Goal: Answer question/provide support

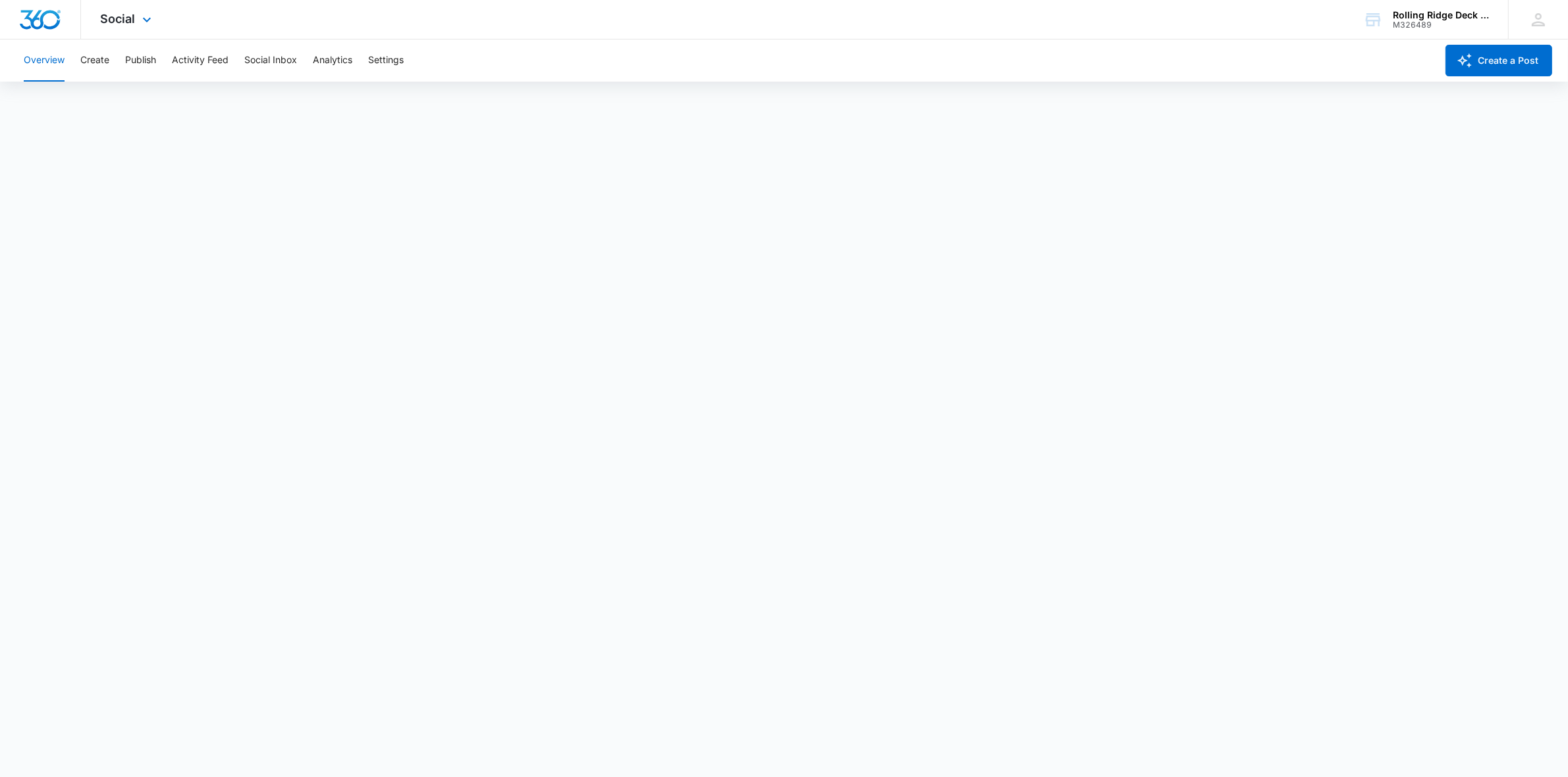
click at [126, 28] on div "Social Apps Reputation Websites Forms CRM Email Social Content Ads Intelligence…" at bounding box center [127, 19] width 93 height 39
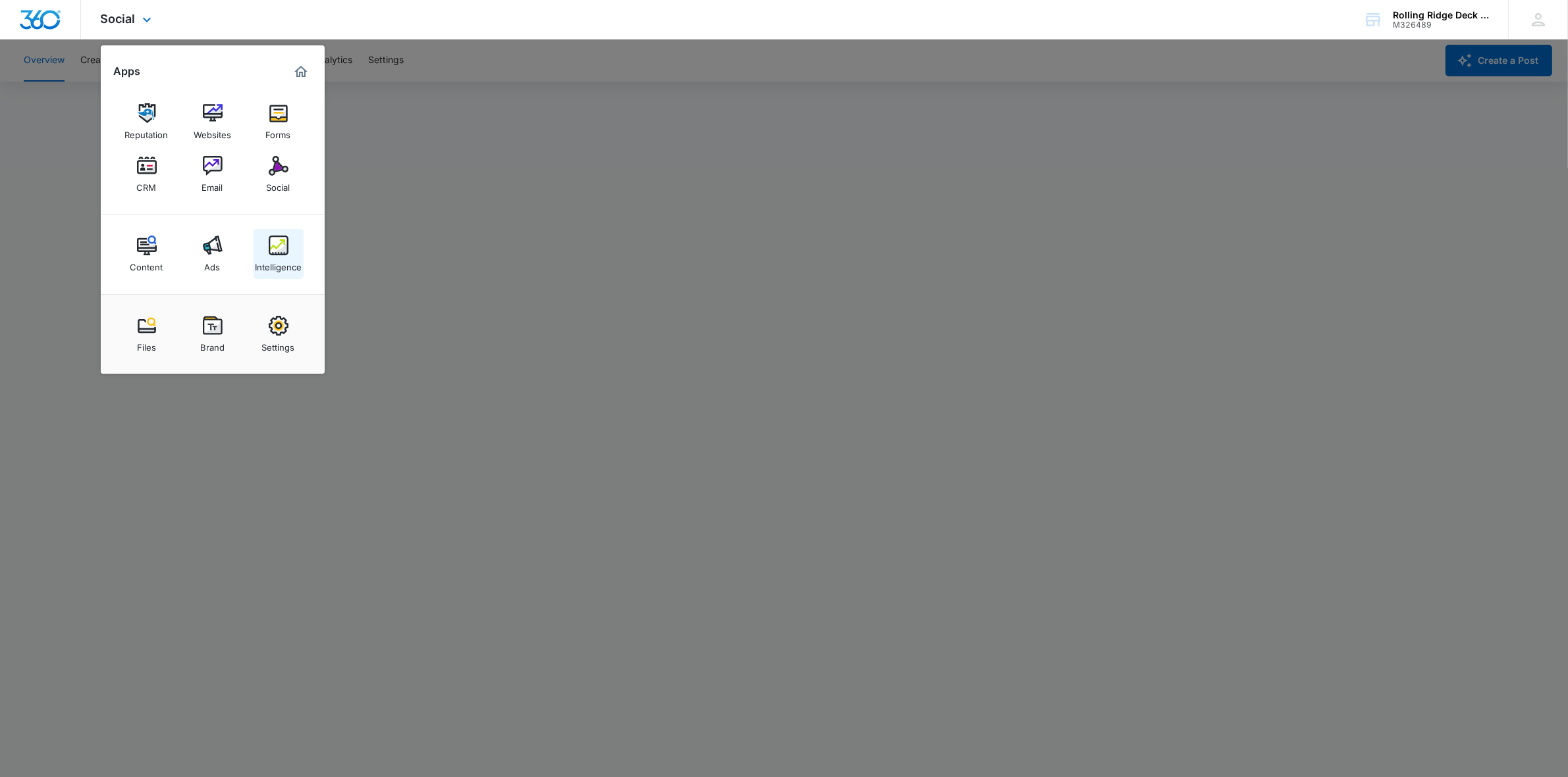
click at [281, 241] on img at bounding box center [279, 245] width 20 height 20
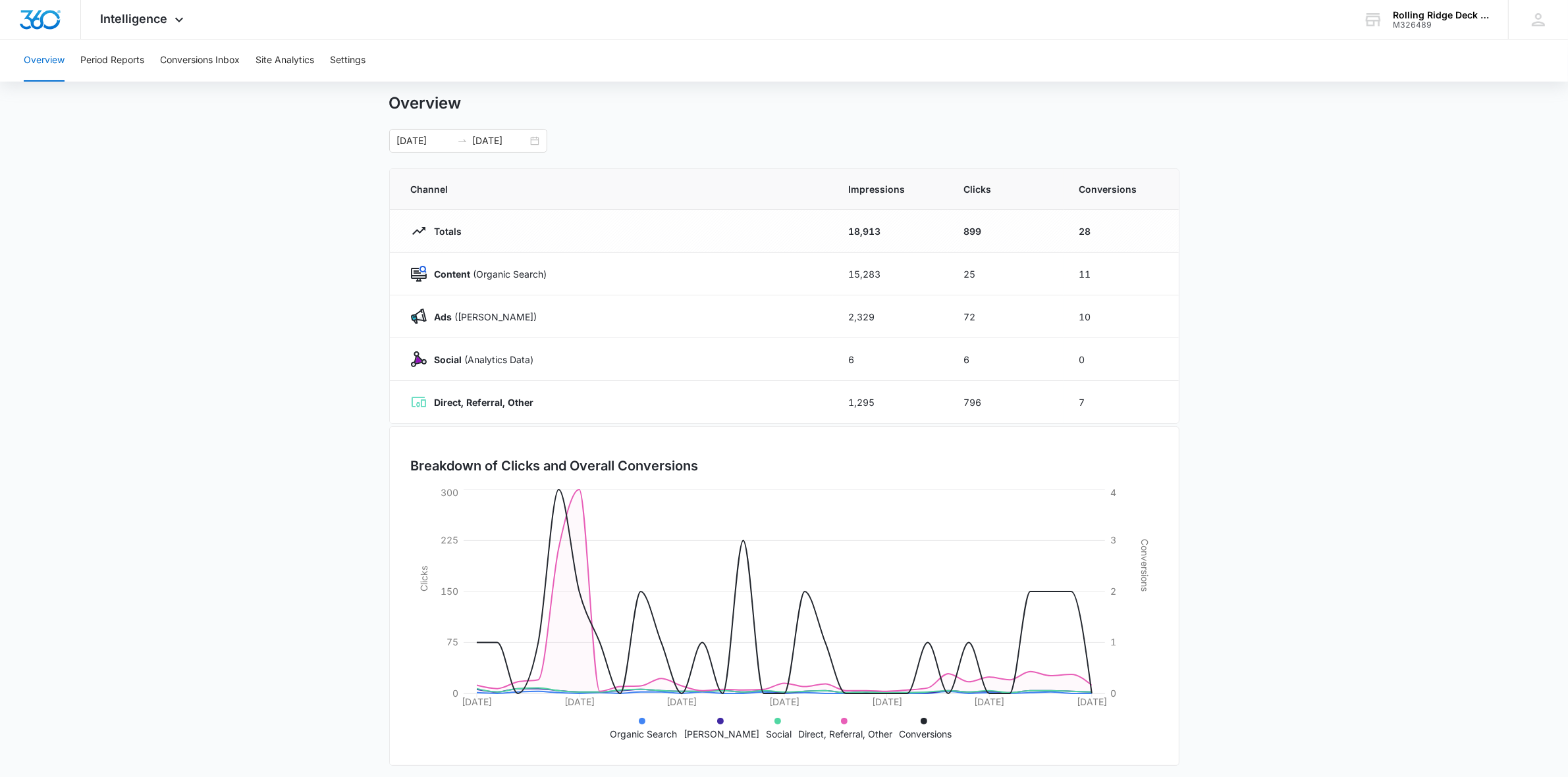
scroll to position [38, 0]
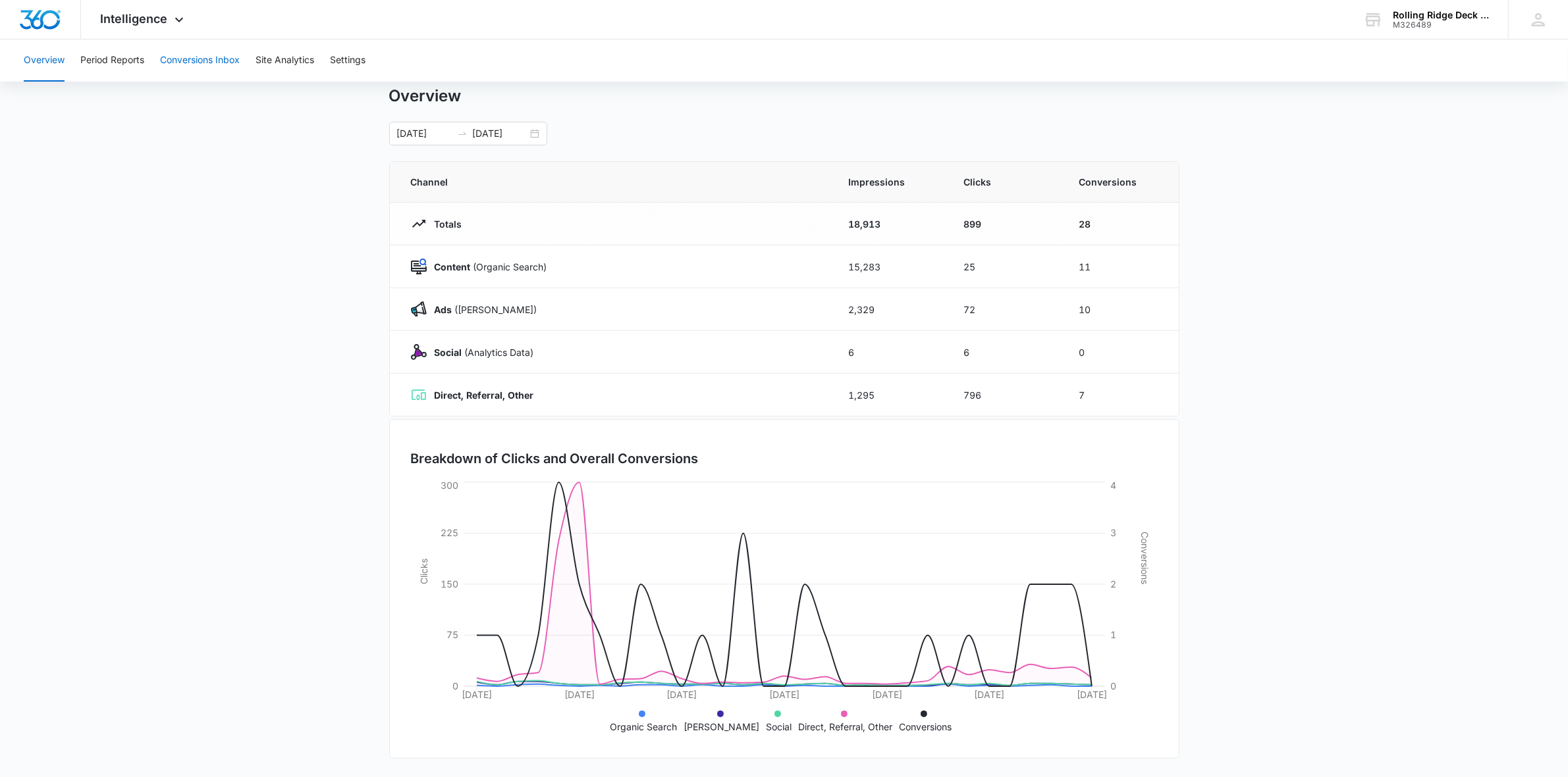
click at [209, 44] on button "Conversions Inbox" at bounding box center [200, 61] width 79 height 42
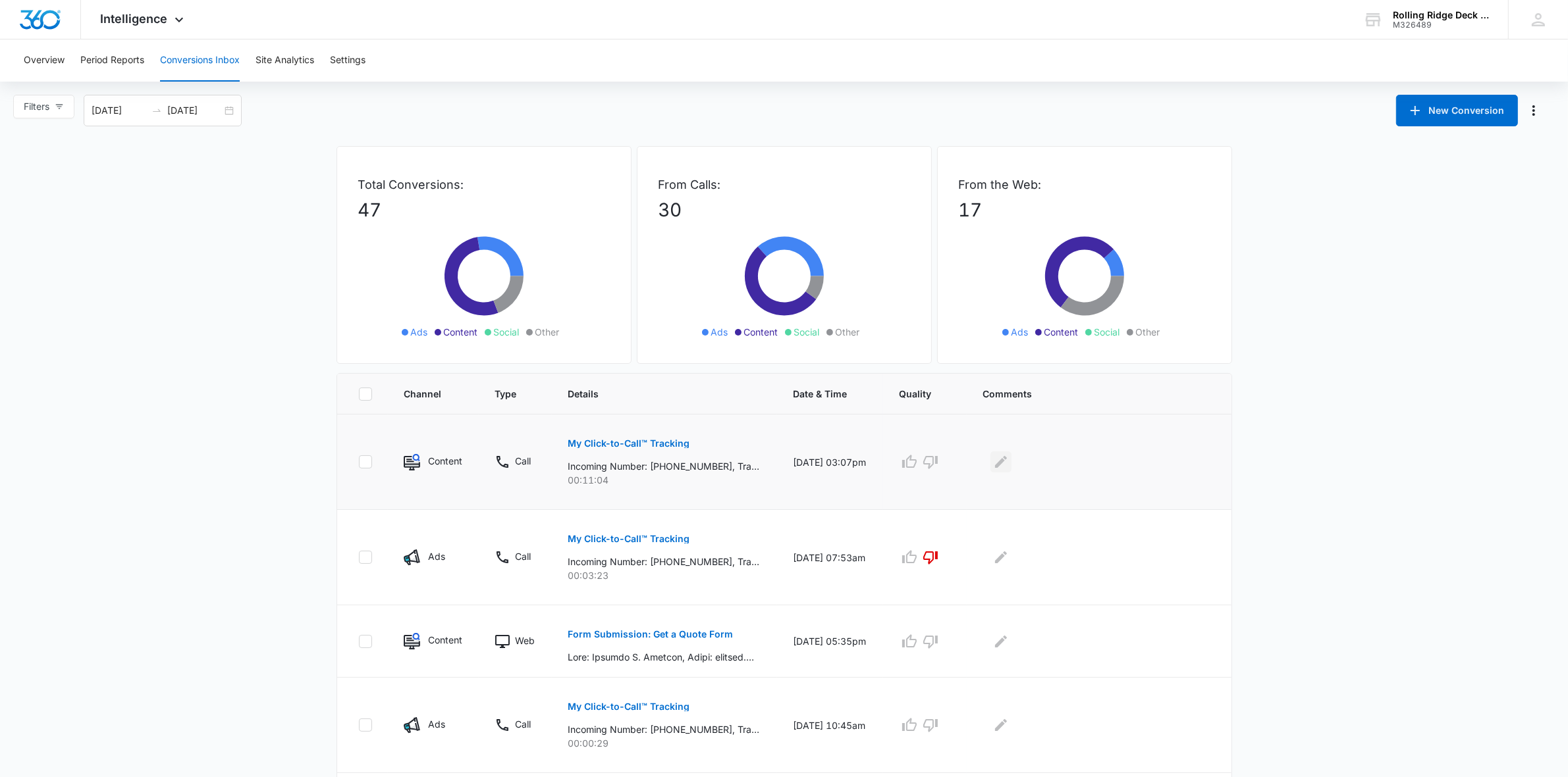
drag, startPoint x: 1024, startPoint y: 466, endPoint x: 1038, endPoint y: 466, distance: 14.0
click at [1025, 466] on div at bounding box center [1096, 462] width 228 height 21
click at [1007, 466] on icon "Edit Comments" at bounding box center [1001, 462] width 12 height 12
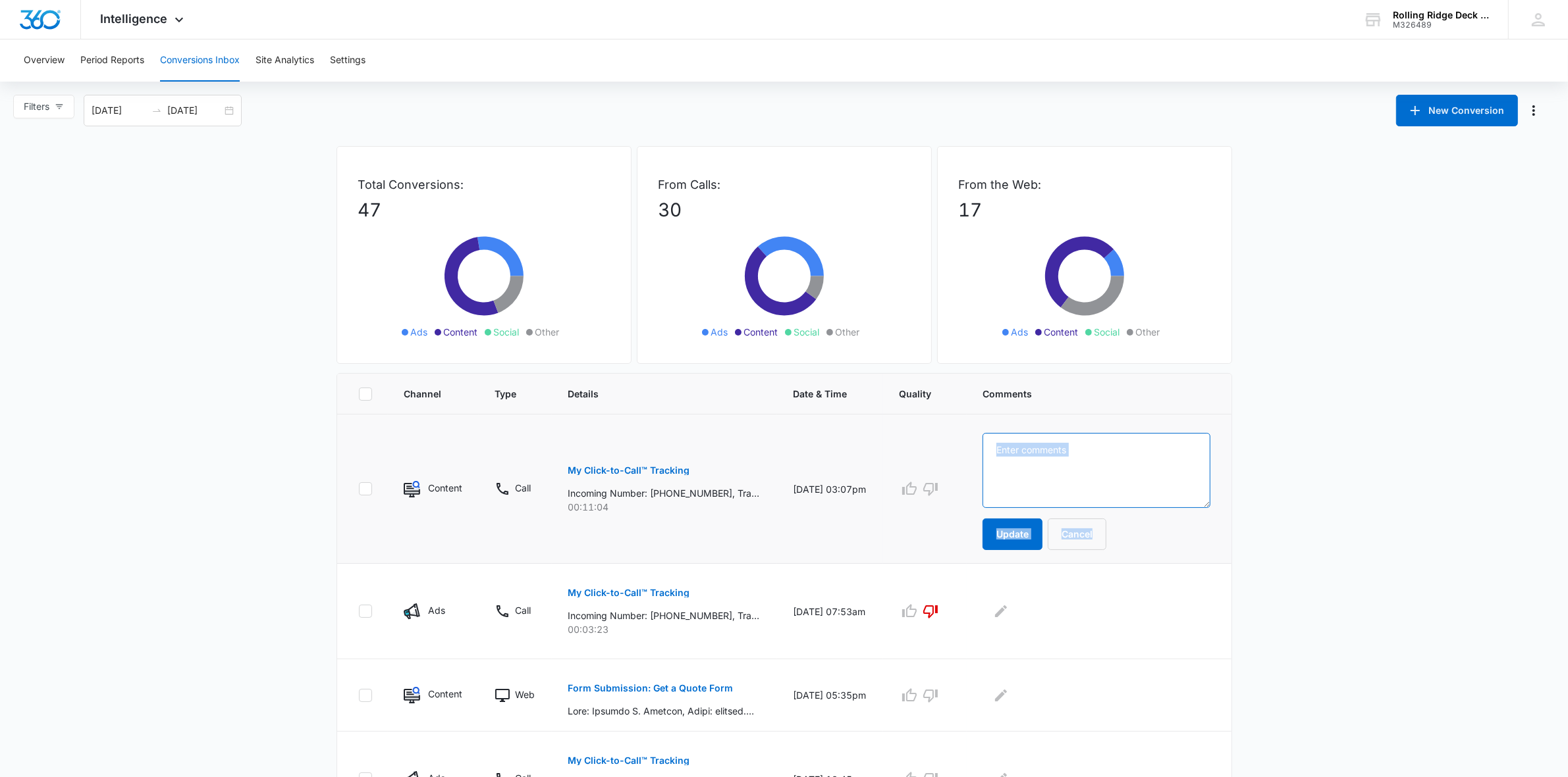
drag, startPoint x: 1086, startPoint y: 472, endPoint x: 1107, endPoint y: 476, distance: 21.4
click at [1087, 472] on textarea at bounding box center [1096, 470] width 228 height 75
click at [1121, 458] on textarea at bounding box center [1096, 470] width 228 height 75
click at [1126, 471] on textarea at bounding box center [1096, 470] width 228 height 75
click at [1061, 453] on textarea at bounding box center [1096, 470] width 228 height 75
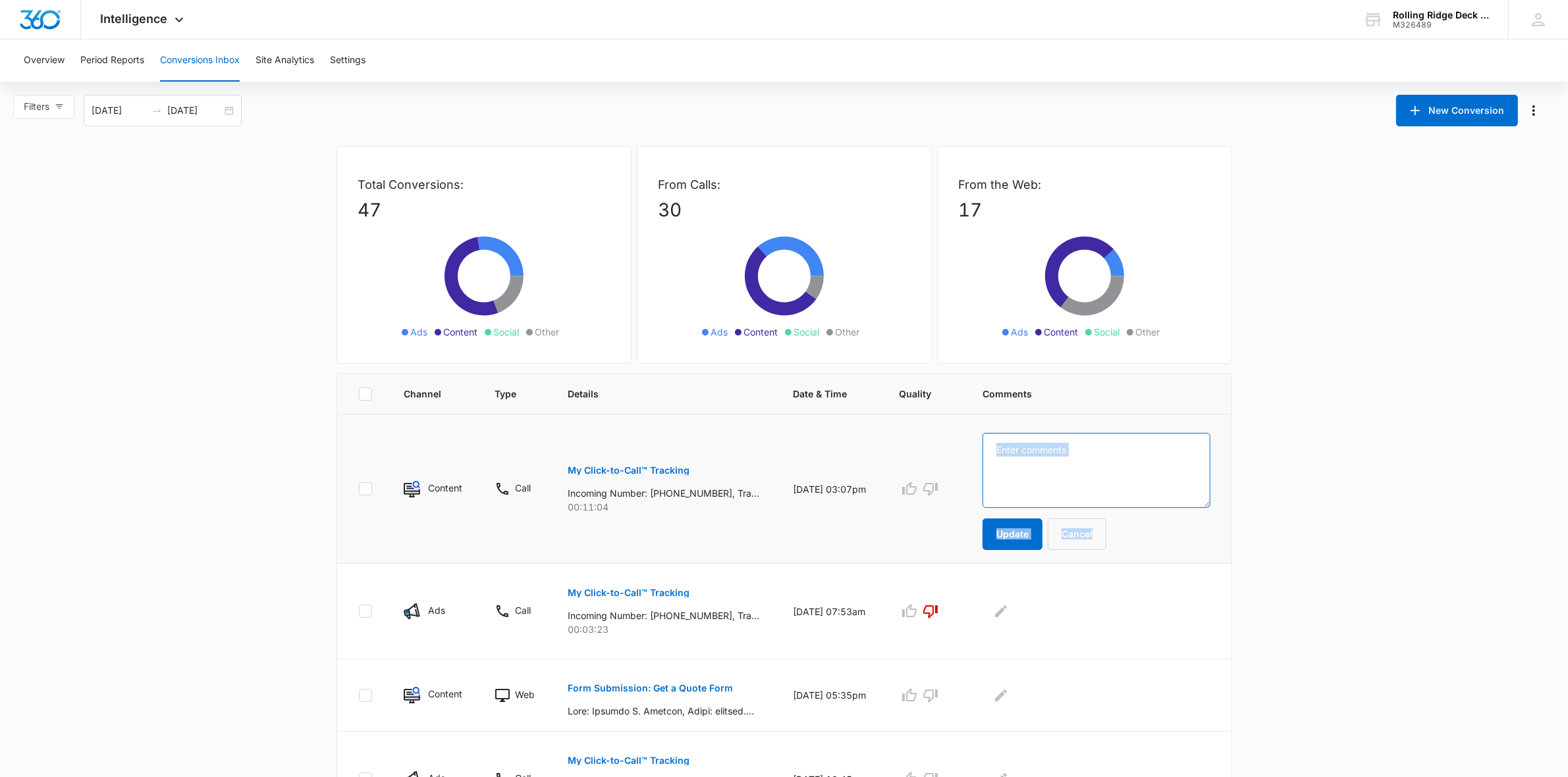
drag, startPoint x: 1041, startPoint y: 456, endPoint x: 1075, endPoint y: 450, distance: 34.5
click at [1042, 455] on textarea at bounding box center [1096, 470] width 228 height 75
click at [1130, 481] on textarea at bounding box center [1096, 470] width 228 height 75
click at [1047, 455] on textarea "FOund us through TimberTech" at bounding box center [1096, 470] width 228 height 75
click at [1174, 455] on textarea "Found us through TimberTech" at bounding box center [1096, 470] width 228 height 75
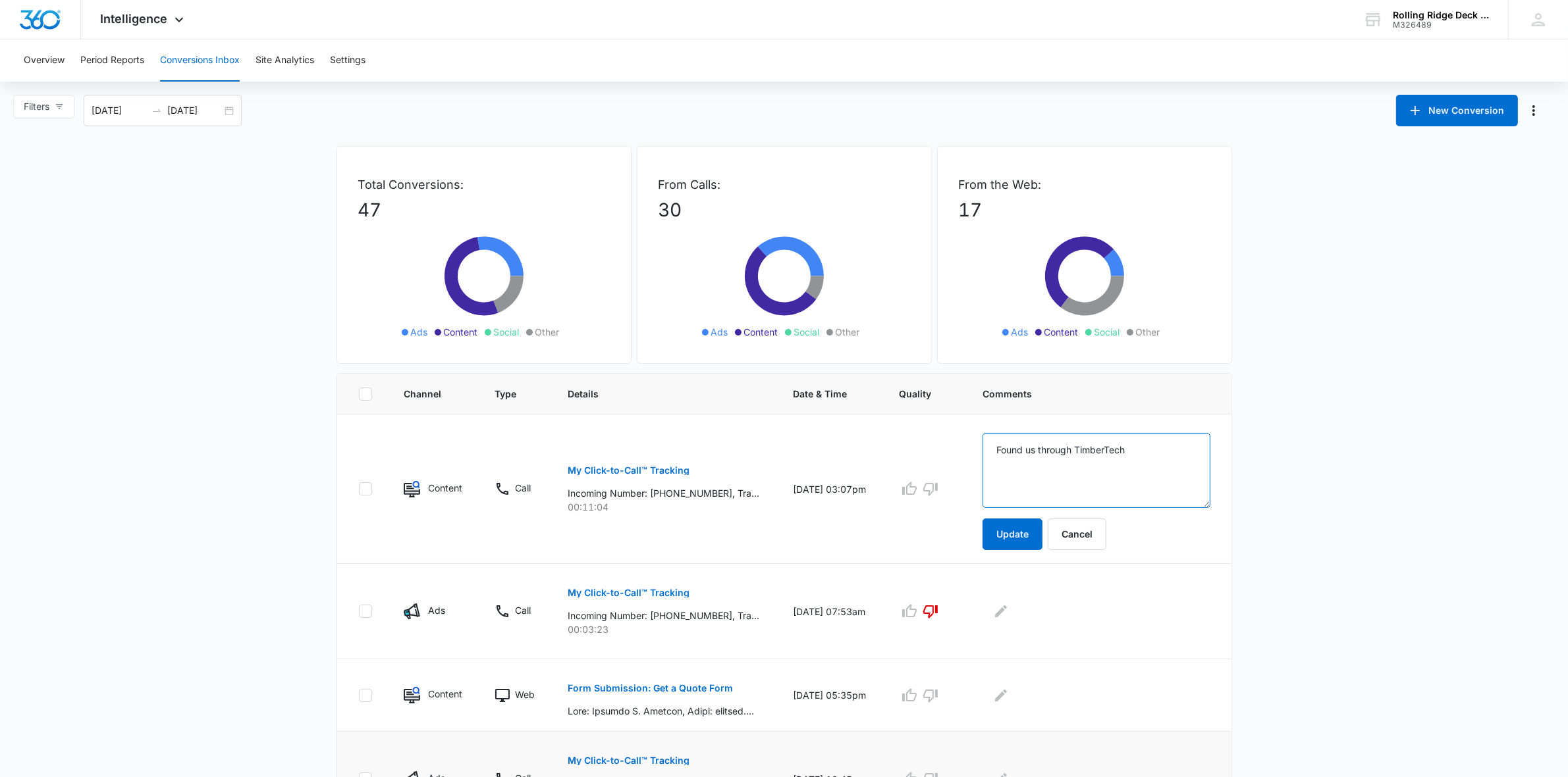
type textarea "Found us through TimberTech"
